Goal: Task Accomplishment & Management: Complete application form

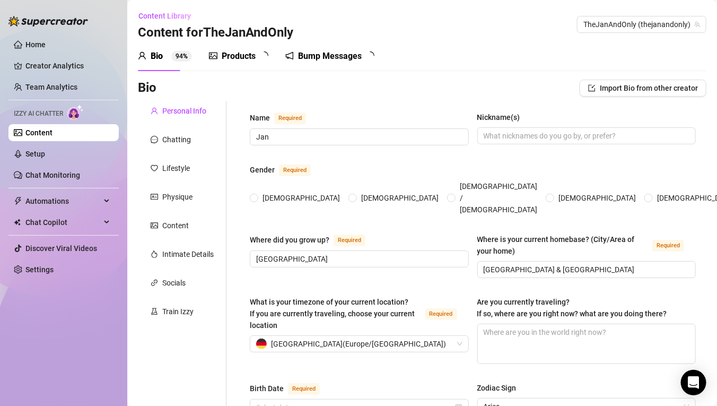
type input "Jan"
type input "[GEOGRAPHIC_DATA]"
type input "[GEOGRAPHIC_DATA] & [GEOGRAPHIC_DATA]"
type input "[DEMOGRAPHIC_DATA]"
type input "Single"
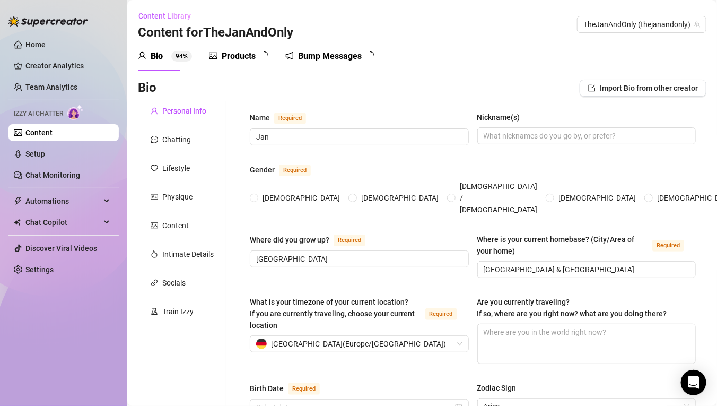
type input "two Sister and Brother"
type input "no"
type input "Independent content creator focused on health, lifestyle & [DEMOGRAPHIC_DATA] t…"
type input "– Trained in online marketing – Worked in social media marketing – Photo & vide…"
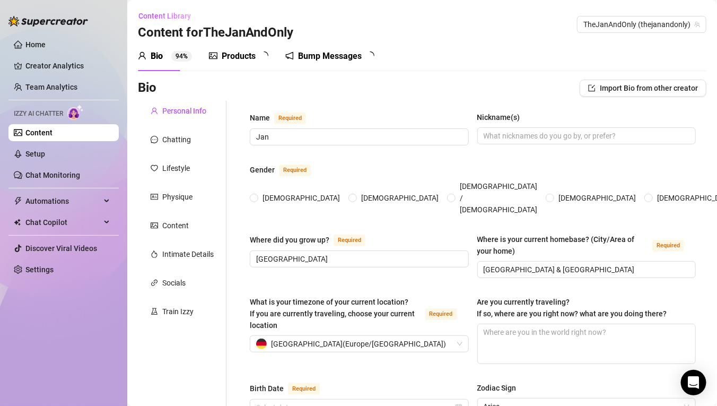
type input "Completed training in content creation with a focus on social media & online ma…"
type input "I’m not religious, but I’m open and respectful toward all beliefs – personal va…"
type input "I stand for openness, equality, [DEMOGRAPHIC_DATA] visibility, and self-determi…"
type textarea "My biggest dream is to build a strong, authentic, and [DEMOGRAPHIC_DATA] brand …"
type textarea "At one of my first shoots, I wanted to come out of the shower all sexy – towel,…"
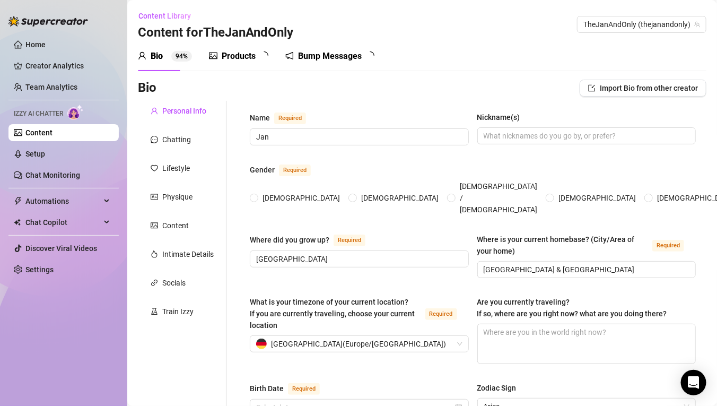
type textarea "- I’m super organized – my content calendar runs like a business project - I lo…"
type textarea "I love what I do – but more than anything, I want every photo or video to carry…"
radio input "true"
type input "[DATE]"
click at [45, 153] on link "Setup" at bounding box center [35, 154] width 20 height 8
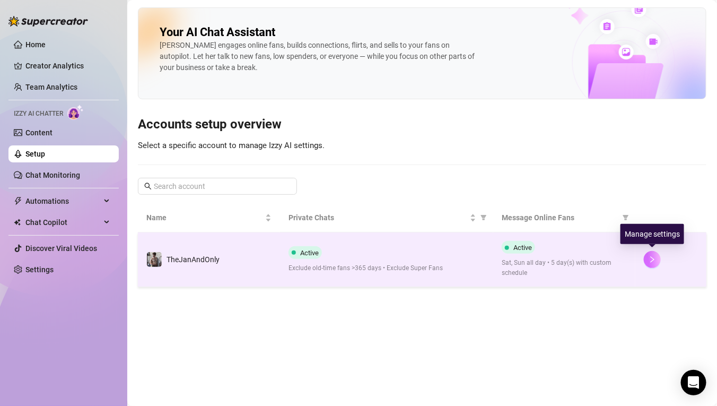
click at [652, 259] on icon "right" at bounding box center [651, 259] width 7 height 7
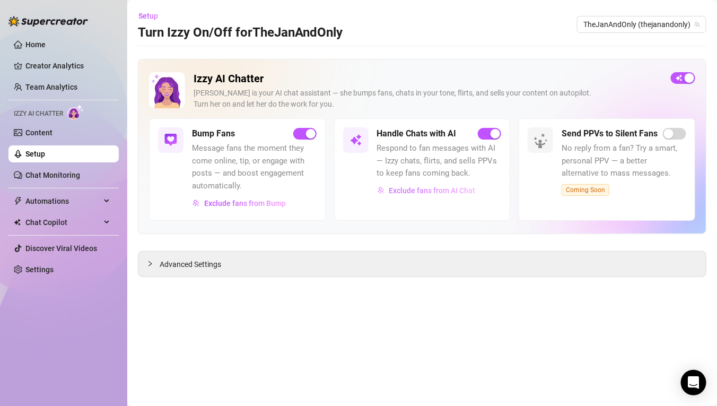
click at [442, 194] on span "Exclude fans from AI Chat" at bounding box center [432, 190] width 86 height 8
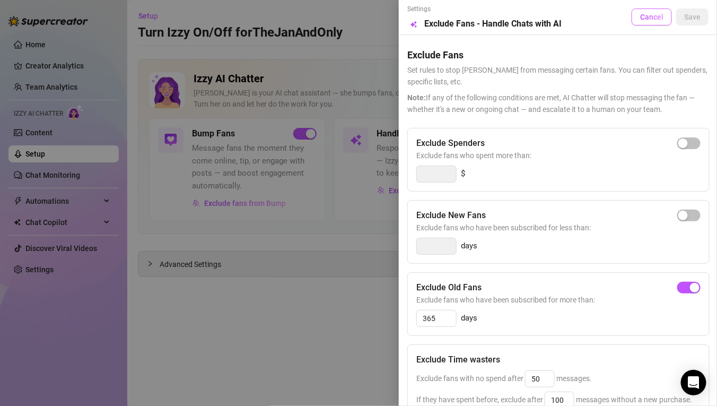
click at [644, 17] on span "Cancel" at bounding box center [651, 17] width 23 height 8
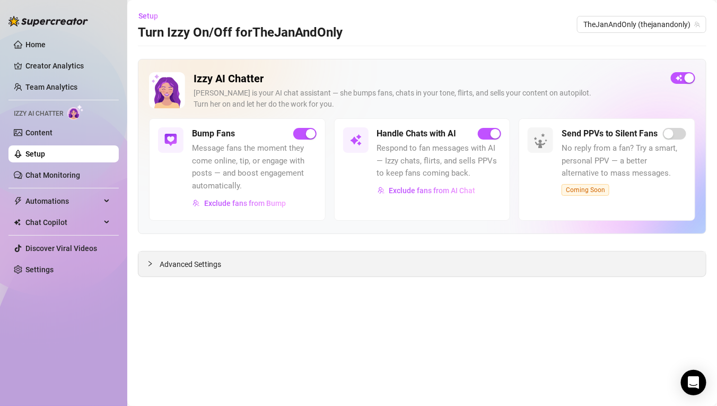
click at [247, 267] on div "Advanced Settings" at bounding box center [421, 263] width 567 height 25
click at [168, 263] on span "Advanced Settings" at bounding box center [190, 264] width 61 height 12
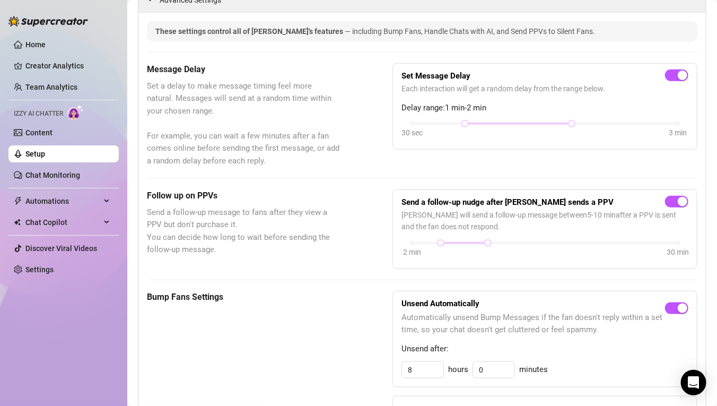
scroll to position [250, 0]
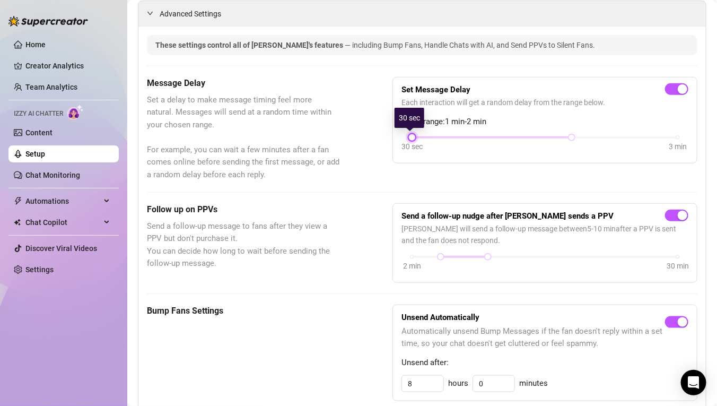
drag, startPoint x: 461, startPoint y: 138, endPoint x: 401, endPoint y: 138, distance: 59.9
click at [401, 138] on div "30 sec 3 min" at bounding box center [544, 144] width 287 height 20
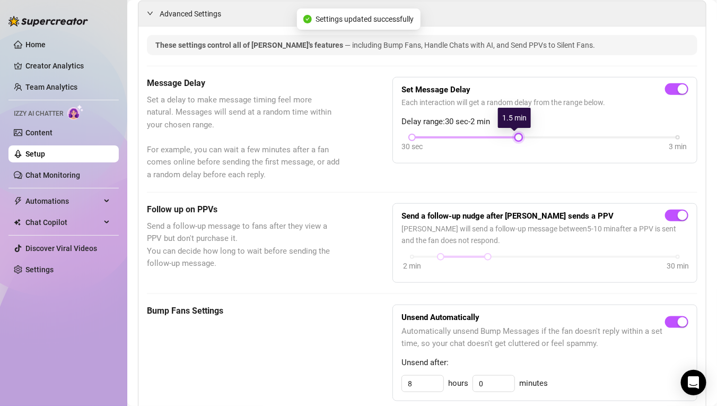
drag, startPoint x: 564, startPoint y: 136, endPoint x: 510, endPoint y: 139, distance: 54.2
click at [516, 139] on div at bounding box center [518, 137] width 5 height 5
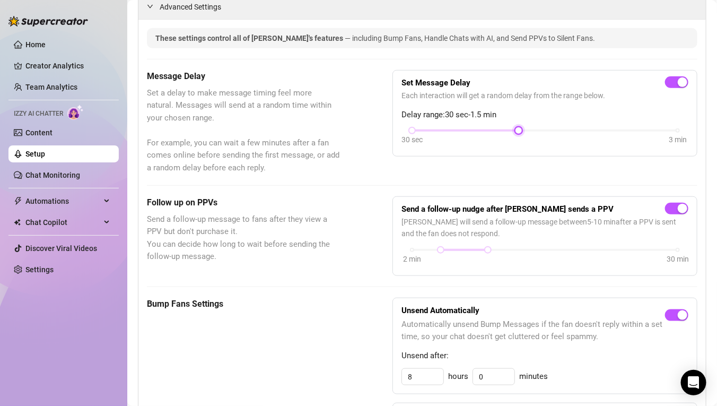
scroll to position [0, 0]
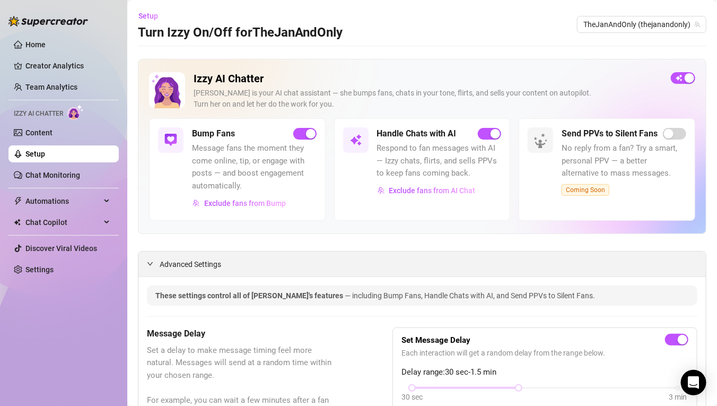
click at [147, 262] on icon "expanded" at bounding box center [150, 263] width 6 height 6
